Goal: Navigation & Orientation: Go to known website

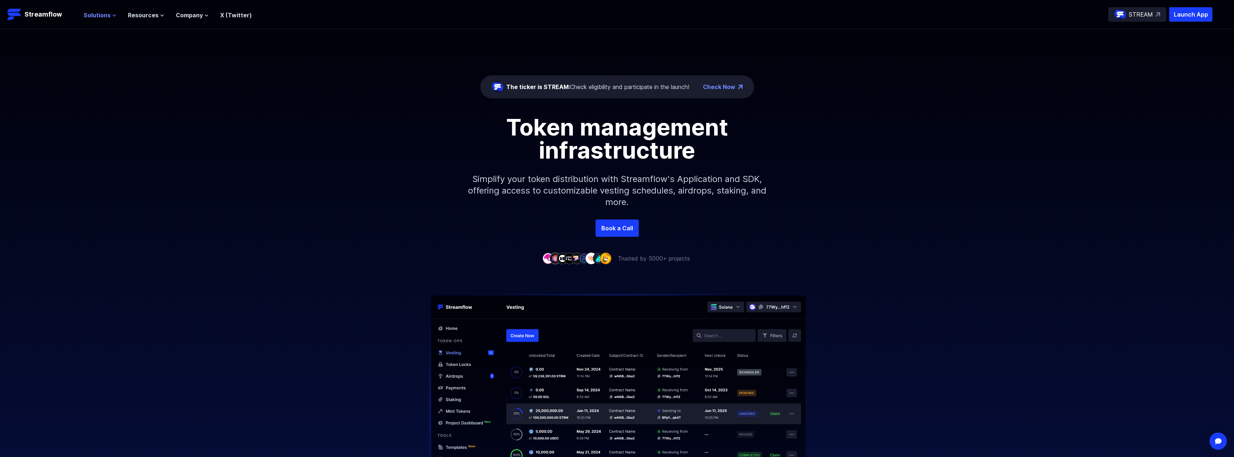
click at [110, 19] on button "Solutions" at bounding box center [100, 15] width 33 height 9
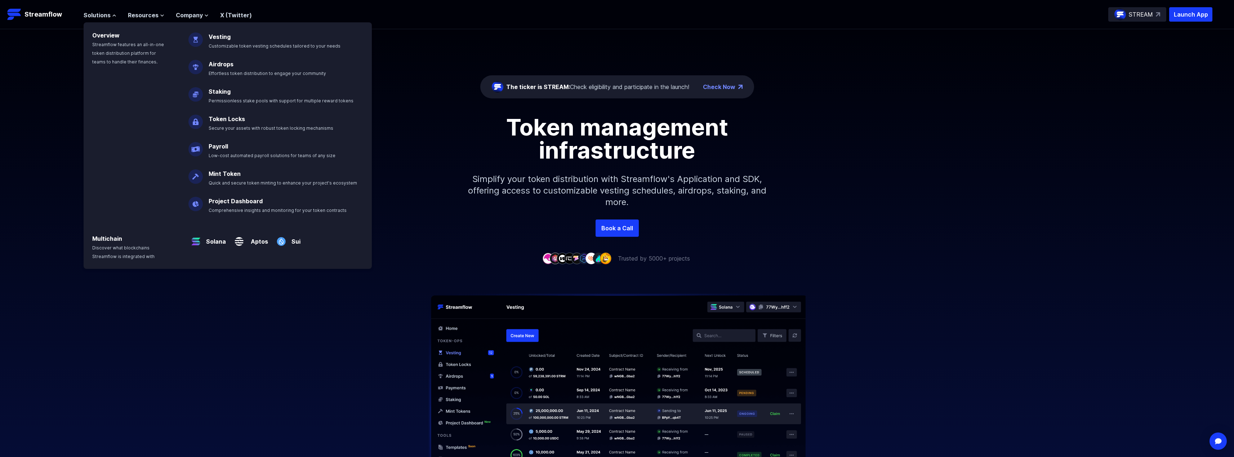
click at [679, 107] on div "The ticker is STREAM: Check eligibility and participate in the launch! Check No…" at bounding box center [617, 124] width 1234 height 190
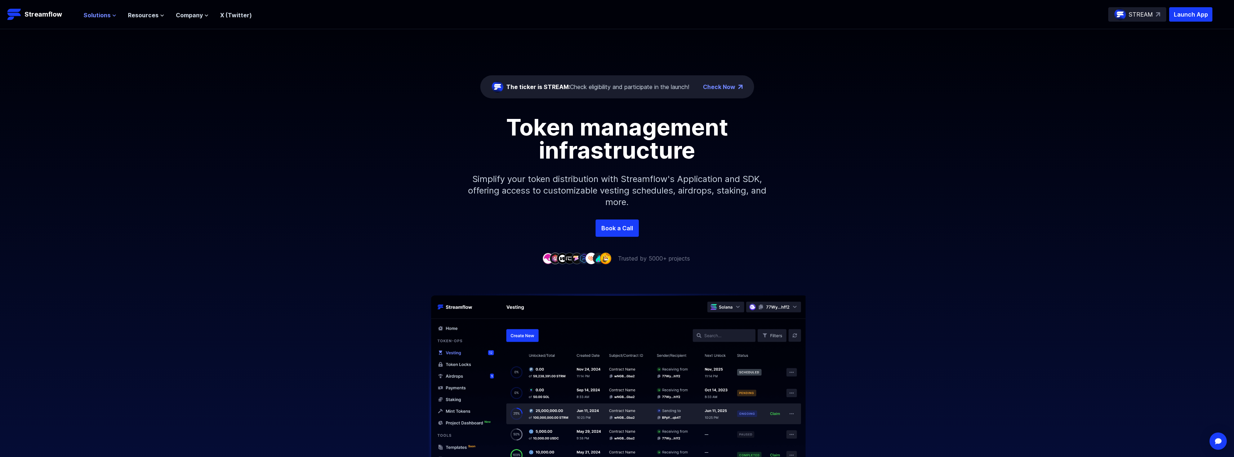
click at [104, 17] on span "Solutions" at bounding box center [97, 15] width 27 height 9
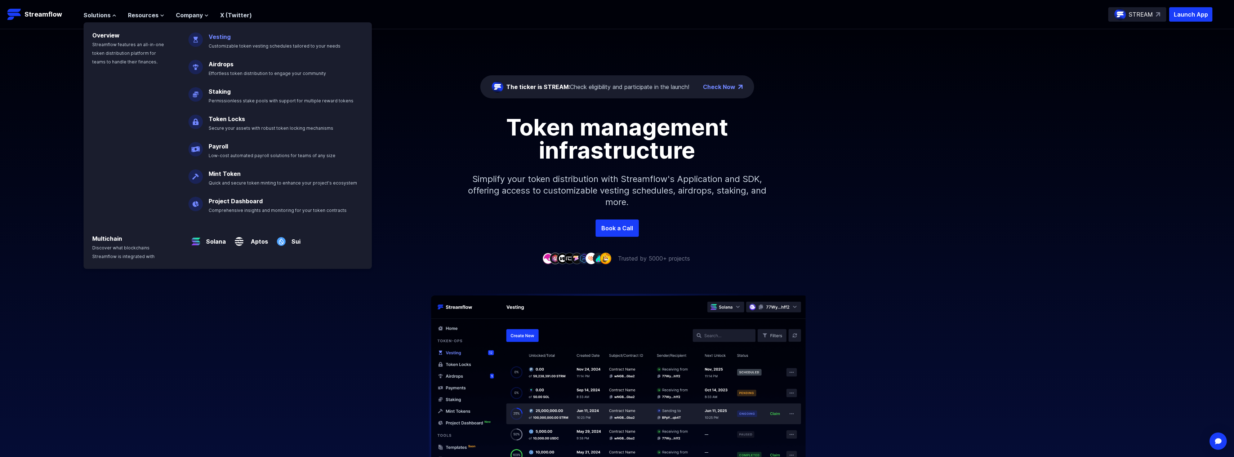
click at [217, 48] on span "Customizable token vesting schedules tailored to your needs" at bounding box center [275, 45] width 132 height 5
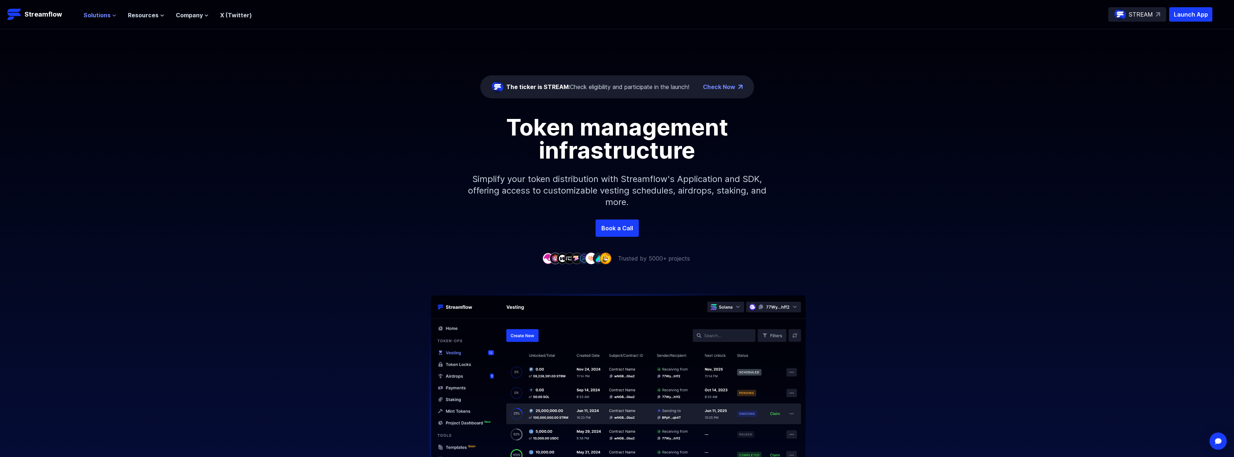
click at [85, 16] on span "Solutions" at bounding box center [97, 15] width 27 height 9
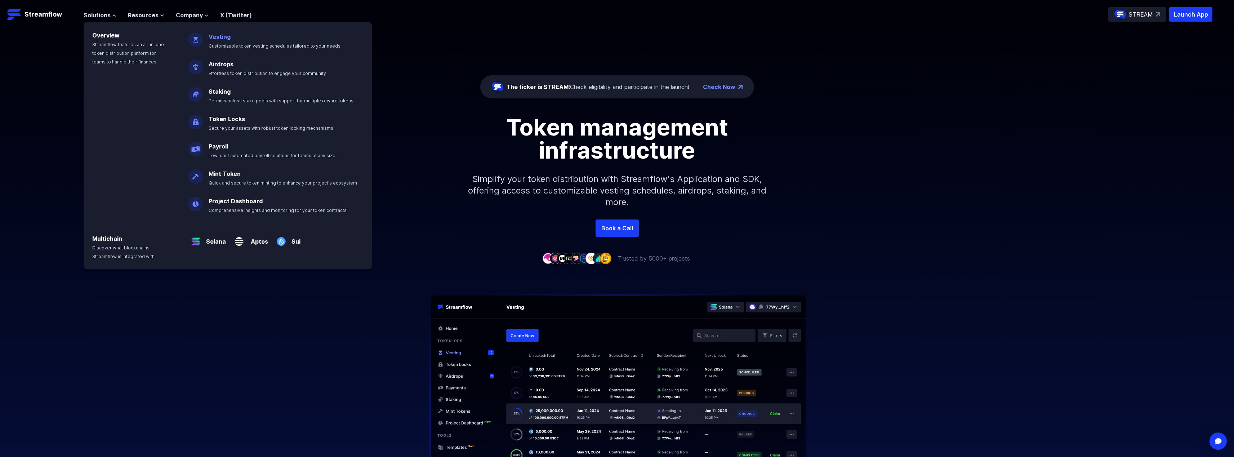
click at [221, 37] on link "Vesting" at bounding box center [220, 36] width 22 height 7
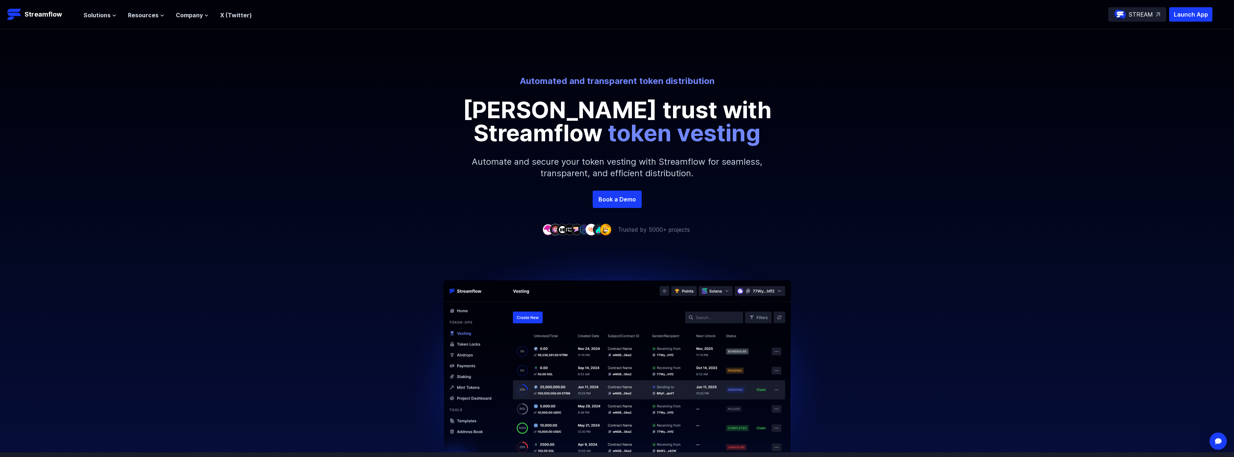
click at [1179, 23] on header "Streamflow Launch App STREAM Solutions Overview Streamflow features an all-in-o…" at bounding box center [617, 14] width 1234 height 29
click at [1179, 22] on header "Streamflow Launch App STREAM Solutions Overview Streamflow features an all-in-o…" at bounding box center [617, 14] width 1234 height 29
click at [1179, 21] on p "Launch App" at bounding box center [1190, 14] width 43 height 14
